Goal: Transaction & Acquisition: Purchase product/service

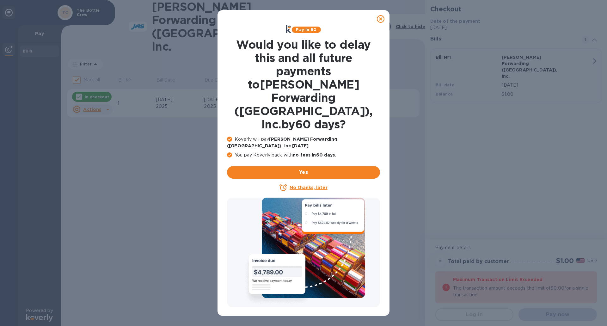
click at [313, 185] on u "No thanks, later" at bounding box center [309, 187] width 38 height 5
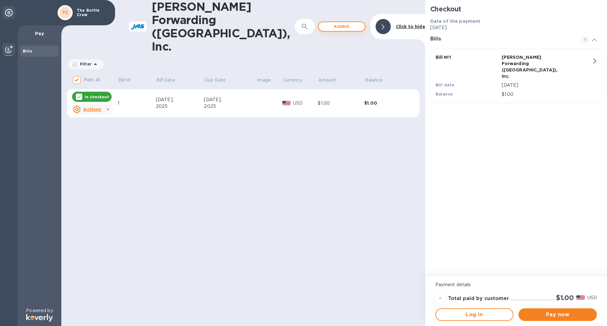
click at [332, 23] on span "Add bill" at bounding box center [342, 27] width 36 height 8
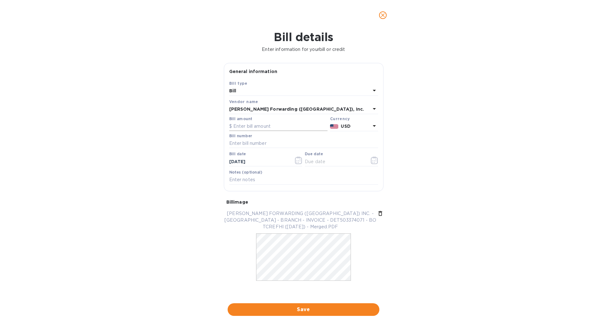
click at [278, 127] on input "text" at bounding box center [278, 126] width 98 height 9
type input "5"
type input "4,825"
click at [262, 145] on input "text" at bounding box center [303, 143] width 149 height 9
type input "DET503374071"
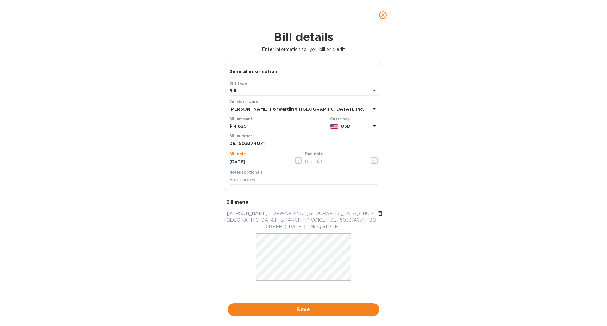
click at [235, 162] on input "[DATE]" at bounding box center [259, 161] width 60 height 9
type input "[DATE]"
click at [326, 161] on input "text" at bounding box center [335, 161] width 60 height 9
type input "4_/__/____"
type input "[DATE]"
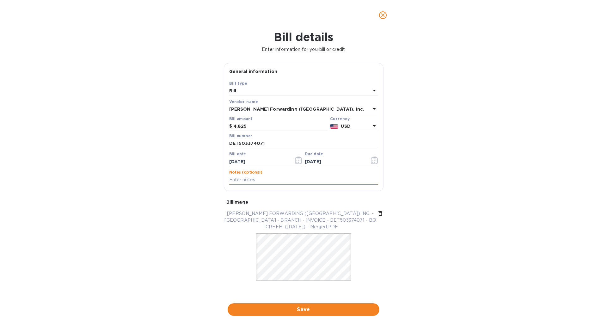
click at [265, 179] on input "text" at bounding box center [303, 179] width 149 height 9
type input "PO 51324"
click at [306, 308] on span "Save" at bounding box center [304, 310] width 142 height 8
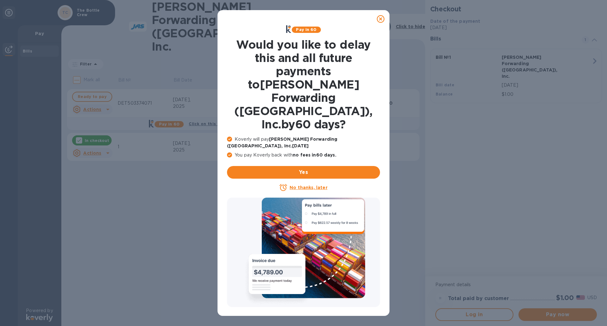
click at [313, 185] on u "No thanks, later" at bounding box center [309, 187] width 38 height 5
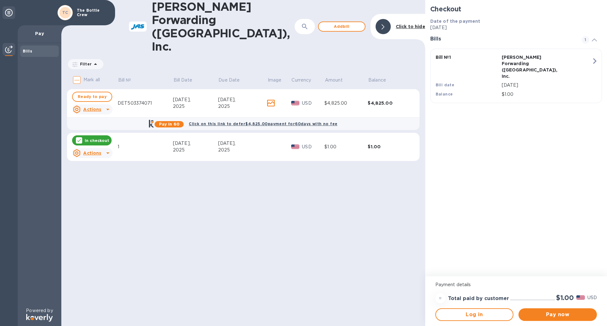
click at [92, 150] on u "Actions" at bounding box center [92, 152] width 18 height 5
click at [101, 167] on b "Delete" at bounding box center [98, 167] width 16 height 5
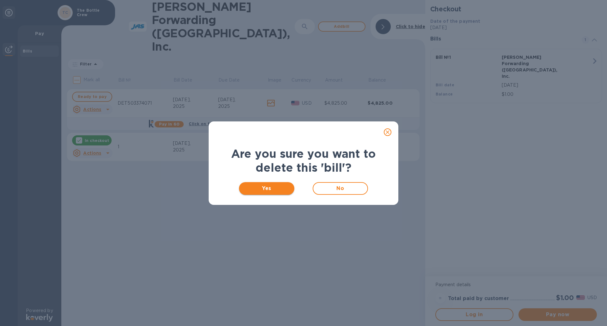
click at [264, 185] on span "Yes" at bounding box center [266, 189] width 45 height 8
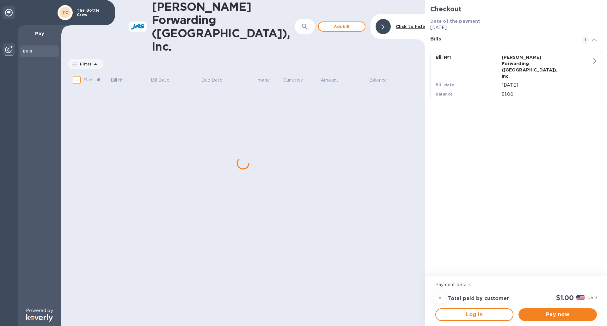
checkbox input "true"
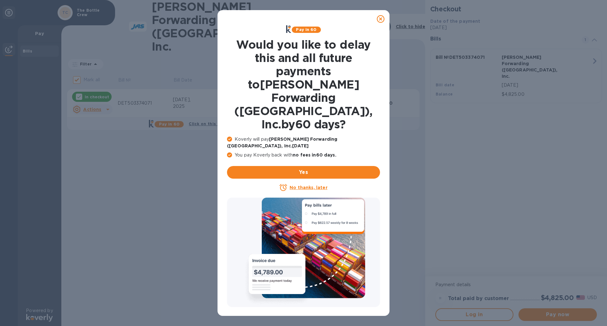
click at [305, 185] on u "No thanks, later" at bounding box center [309, 187] width 38 height 5
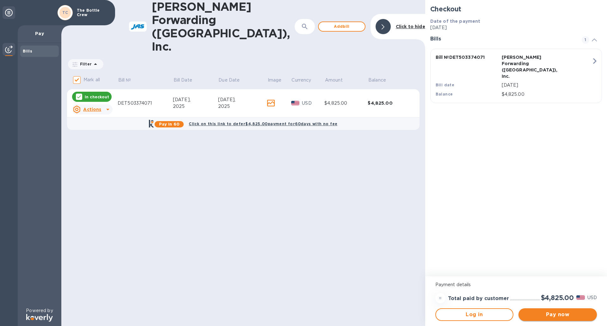
click at [558, 313] on span "Pay now" at bounding box center [557, 315] width 68 height 8
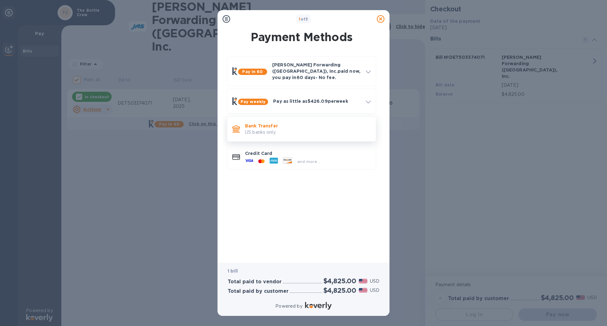
click at [278, 129] on p "US banks only." at bounding box center [308, 132] width 126 height 7
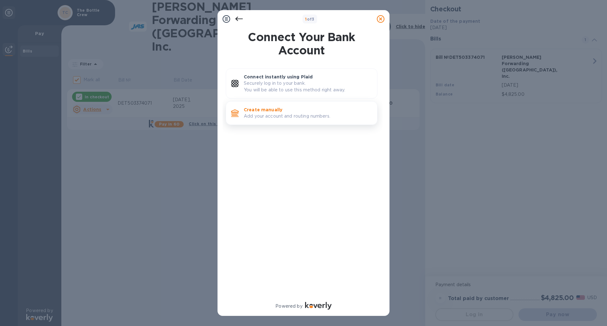
click at [287, 109] on p "Create manually" at bounding box center [308, 110] width 128 height 6
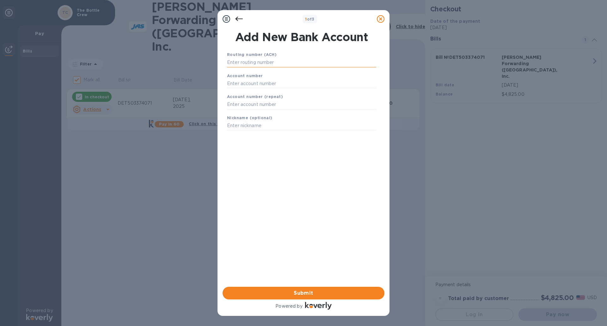
click at [265, 63] on input "text" at bounding box center [301, 62] width 149 height 9
type input "072414064"
click at [276, 92] on input "text" at bounding box center [301, 91] width 149 height 9
type input "80115017"
click at [277, 113] on input "text" at bounding box center [301, 112] width 149 height 9
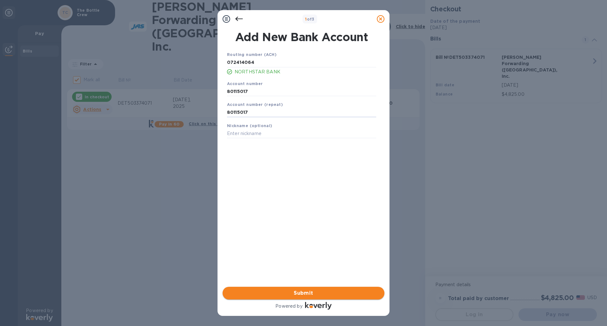
type input "80115017"
click at [311, 293] on span "Submit" at bounding box center [304, 293] width 152 height 8
click at [322, 292] on span "Done" at bounding box center [304, 293] width 152 height 8
